Goal: Find specific page/section: Find specific page/section

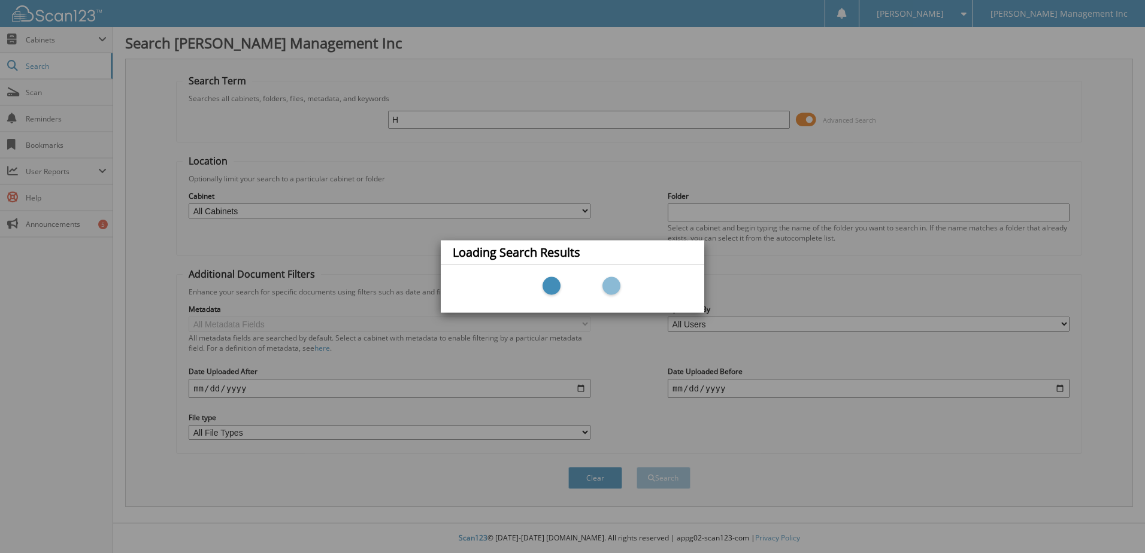
click at [442, 124] on div "Loading Search Results" at bounding box center [572, 276] width 1145 height 553
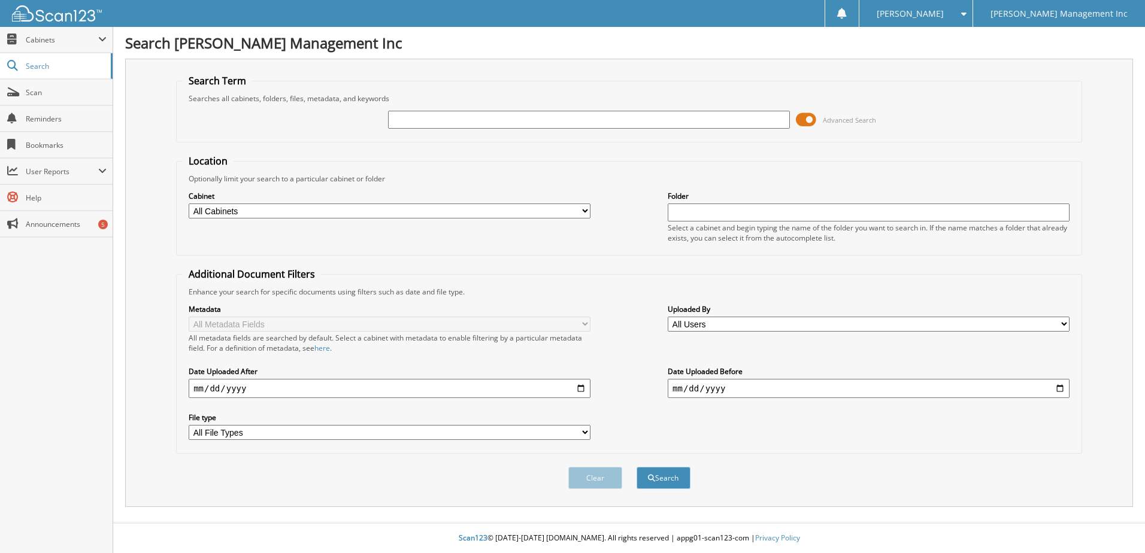
type input "F"
click at [637, 467] on button "Search" at bounding box center [664, 478] width 54 height 22
type input "795343"
click at [637, 467] on button "Search" at bounding box center [664, 478] width 54 height 22
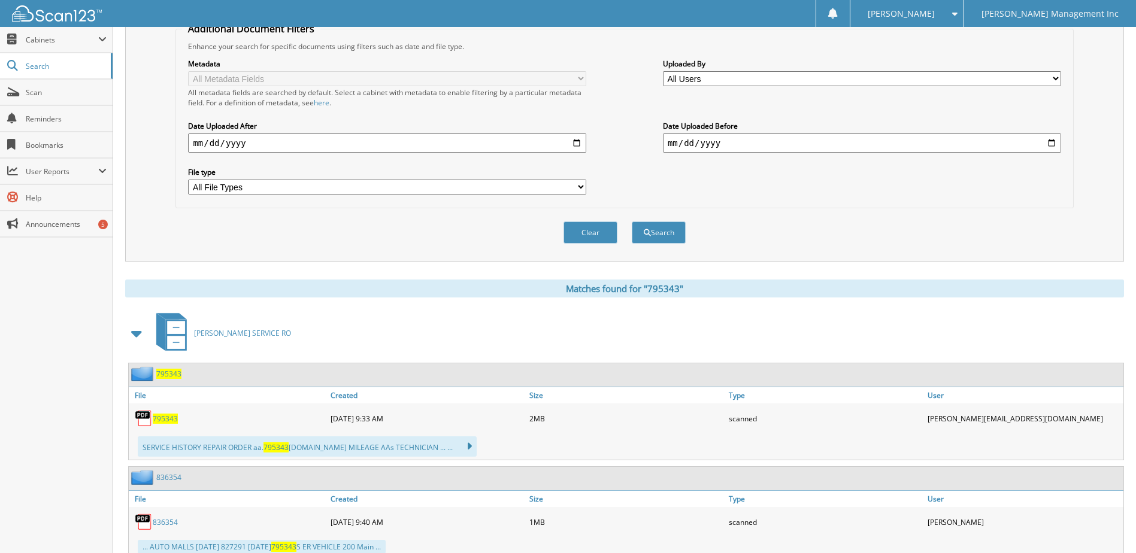
scroll to position [359, 0]
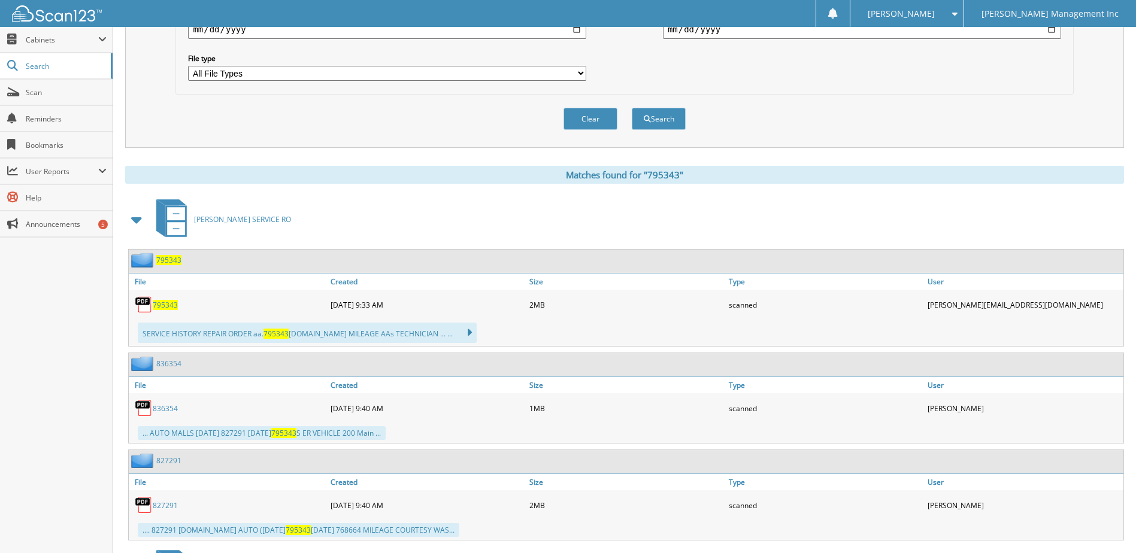
click at [173, 306] on span "795343" at bounding box center [165, 305] width 25 height 10
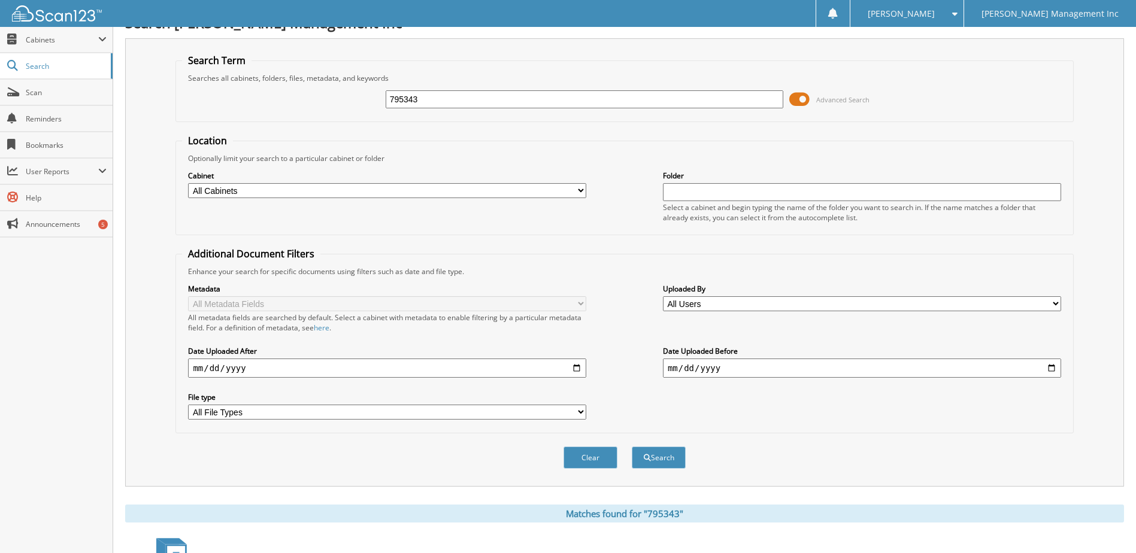
scroll to position [0, 0]
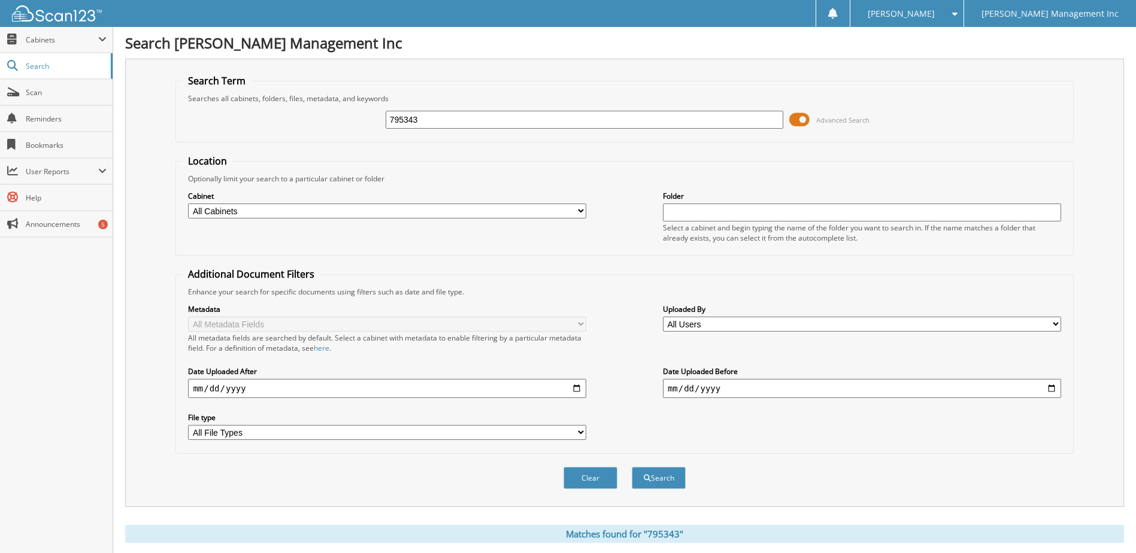
drag, startPoint x: 428, startPoint y: 113, endPoint x: 352, endPoint y: 111, distance: 76.7
click at [352, 111] on div "795343 Advanced Search" at bounding box center [624, 120] width 884 height 32
type input "887005"
click at [632, 467] on button "Search" at bounding box center [659, 478] width 54 height 22
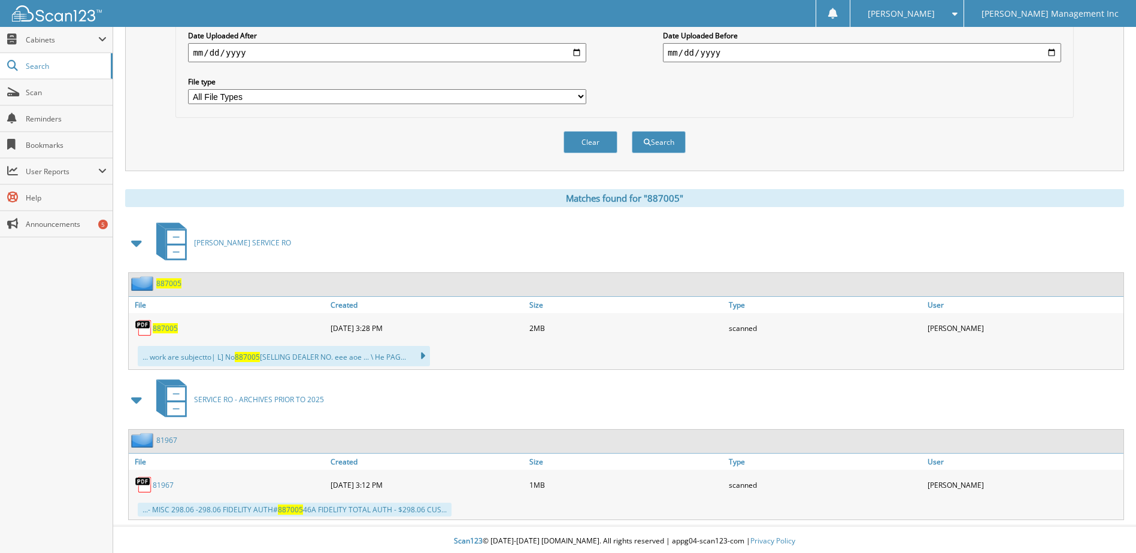
scroll to position [340, 0]
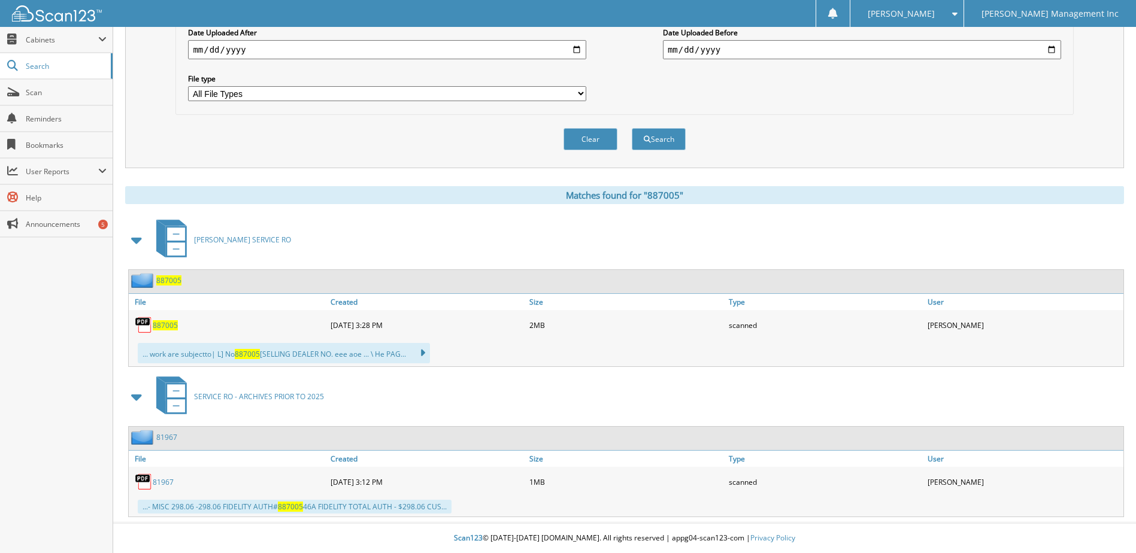
click at [154, 325] on span "887005" at bounding box center [165, 325] width 25 height 10
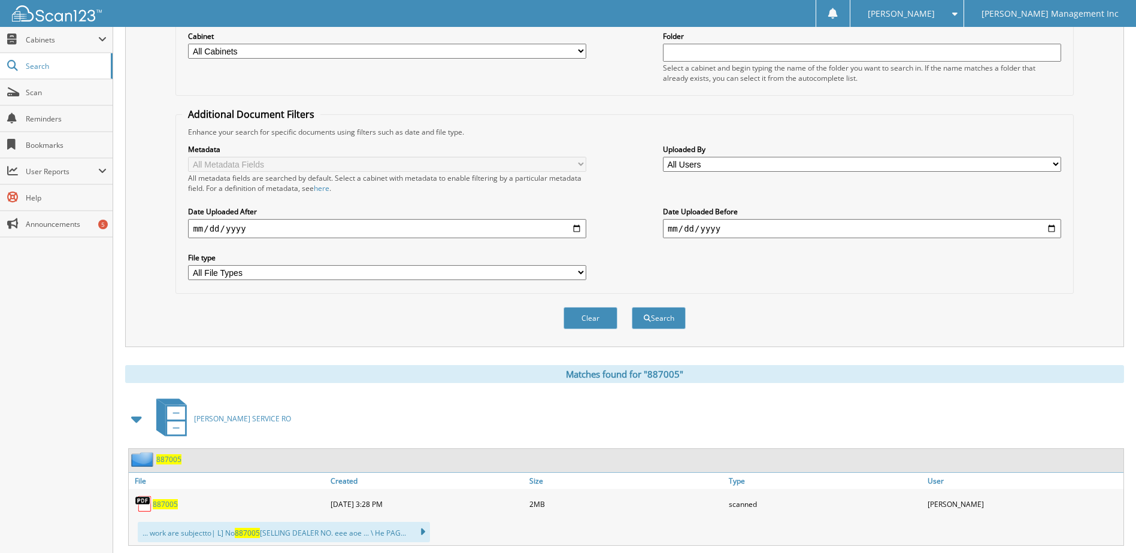
scroll to position [0, 0]
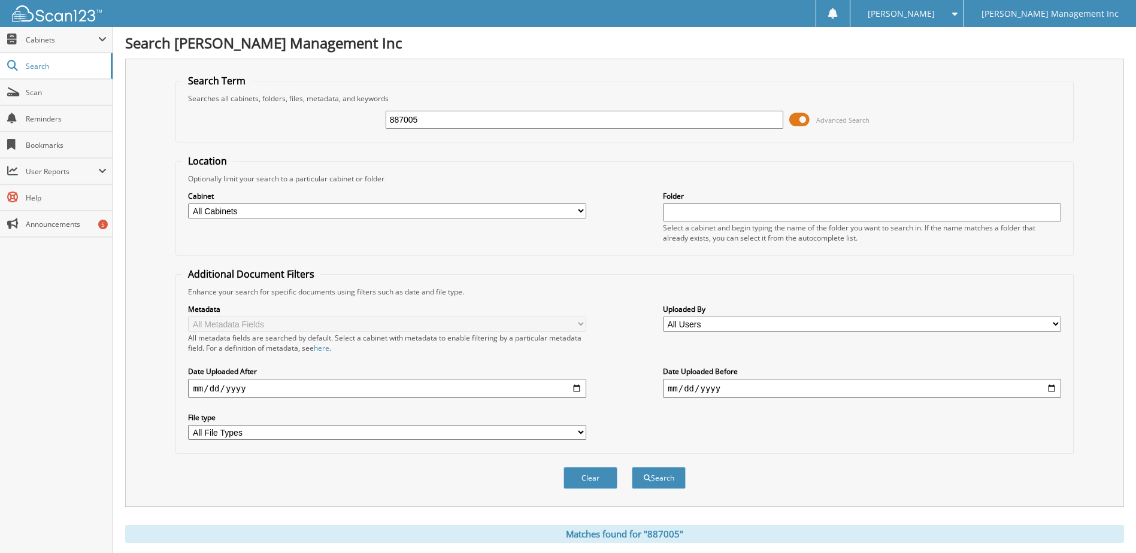
drag, startPoint x: 420, startPoint y: 118, endPoint x: 345, endPoint y: 124, distance: 75.1
click at [345, 124] on div "887005 Advanced Search" at bounding box center [624, 120] width 884 height 32
type input "836354"
click at [632, 467] on button "Search" at bounding box center [659, 478] width 54 height 22
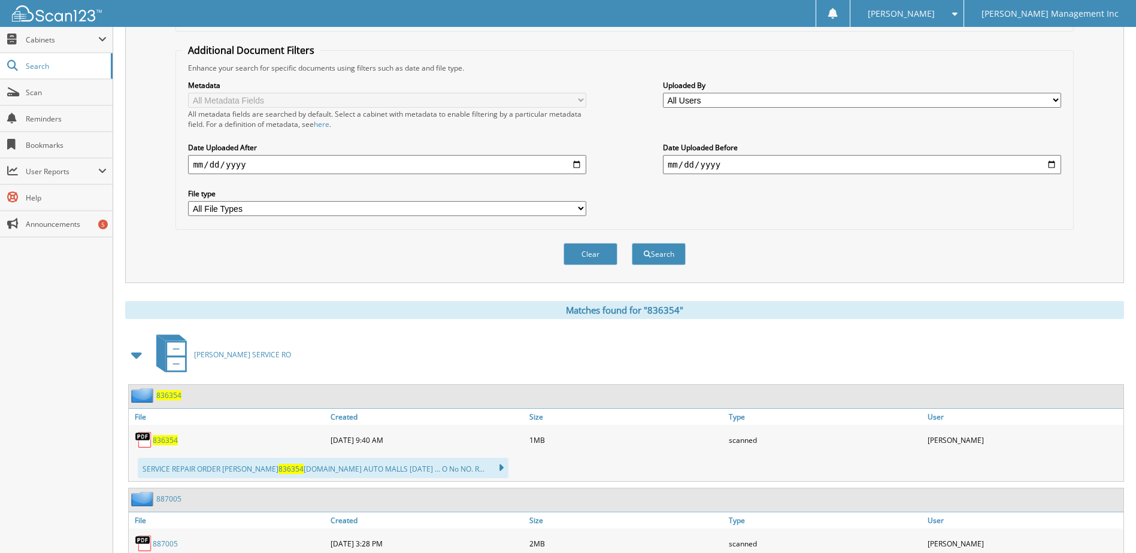
scroll to position [299, 0]
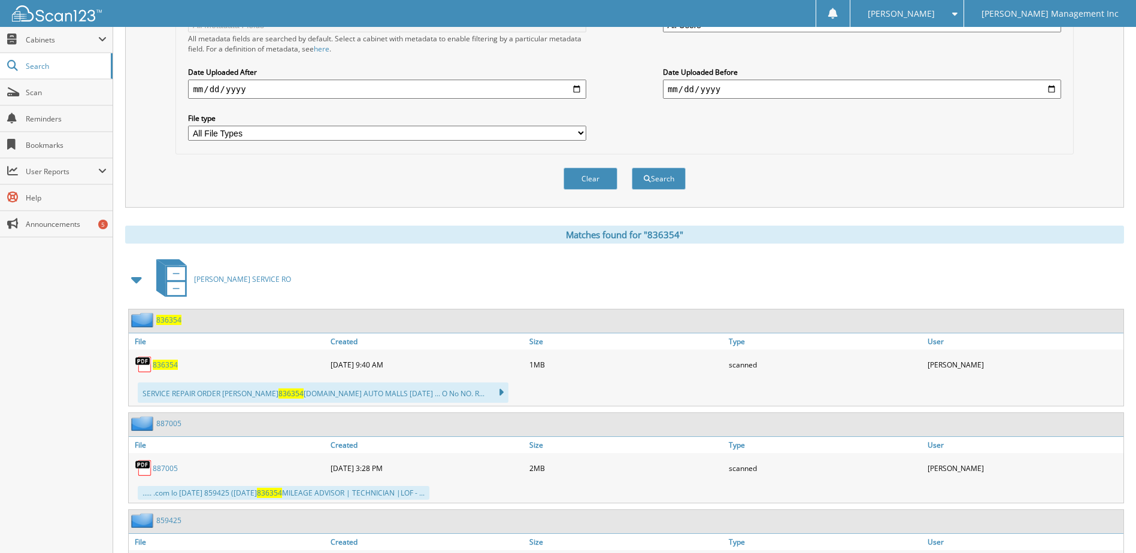
click at [151, 362] on img at bounding box center [144, 365] width 18 height 18
click at [162, 363] on span "836354" at bounding box center [165, 365] width 25 height 10
click at [162, 362] on span "836354" at bounding box center [165, 365] width 25 height 10
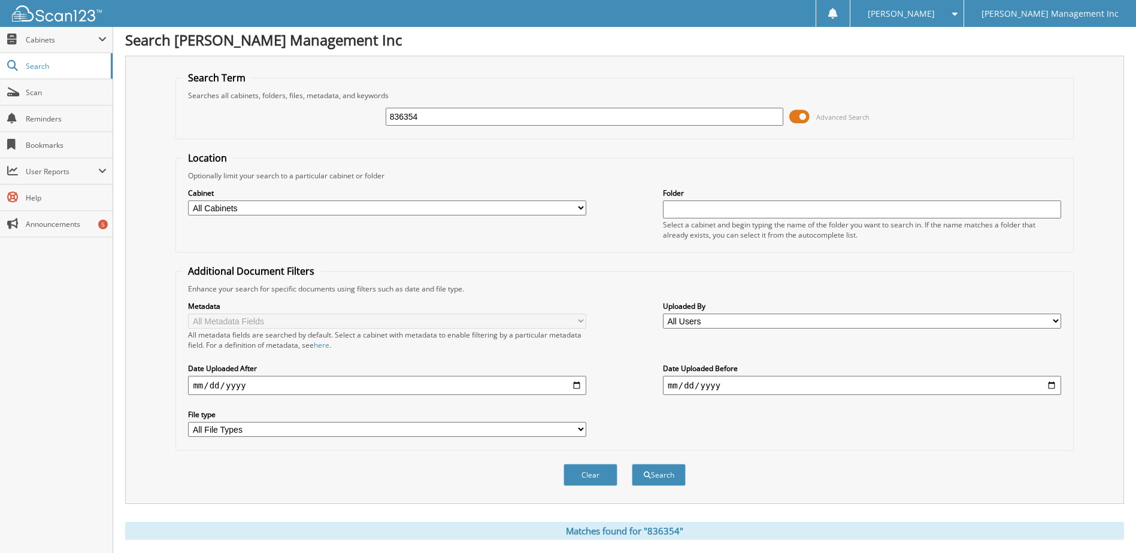
scroll to position [0, 0]
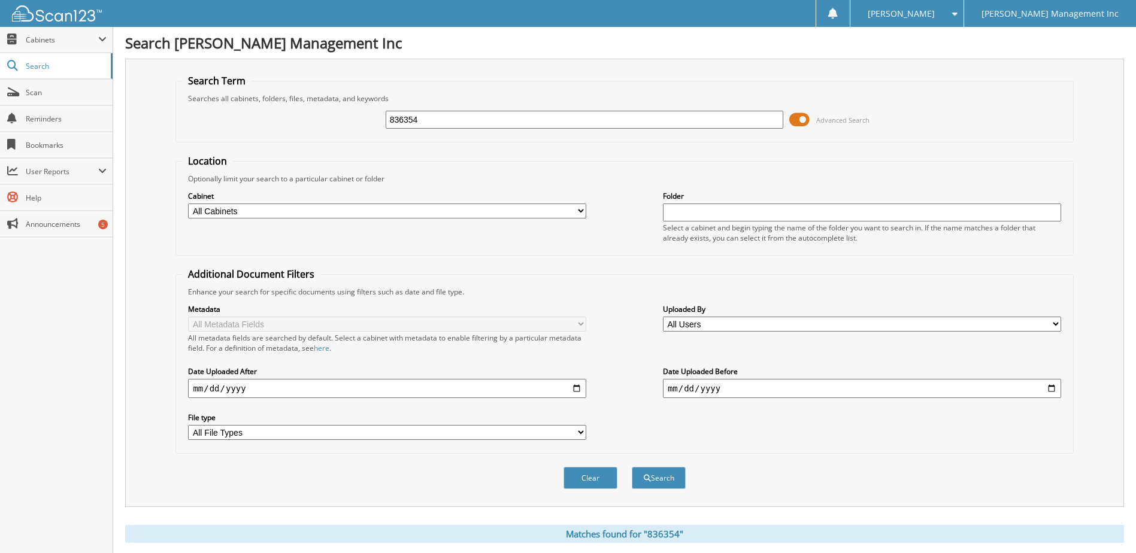
drag, startPoint x: 438, startPoint y: 119, endPoint x: 363, endPoint y: 116, distance: 74.3
click at [363, 116] on div "836354 Advanced Search" at bounding box center [624, 120] width 884 height 32
type input "E"
